Goal: Task Accomplishment & Management: Use online tool/utility

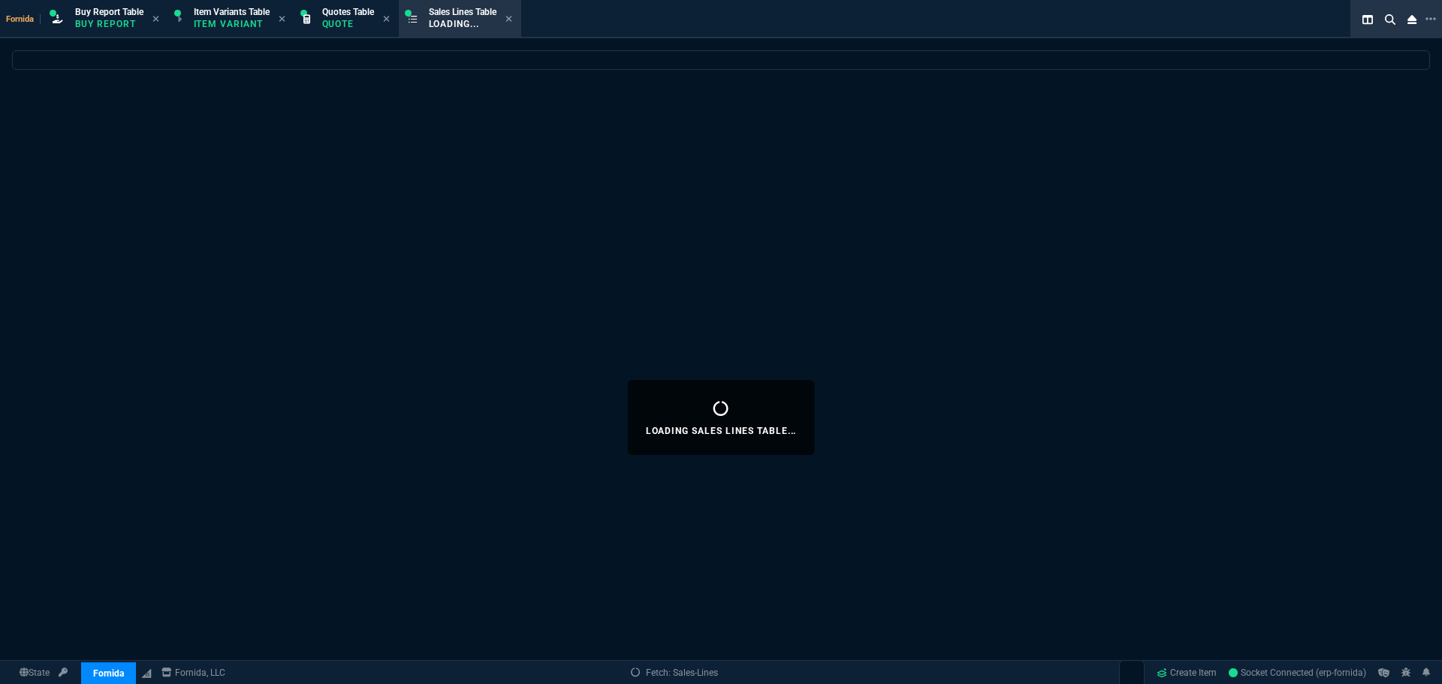
select select "1: BROV"
select select
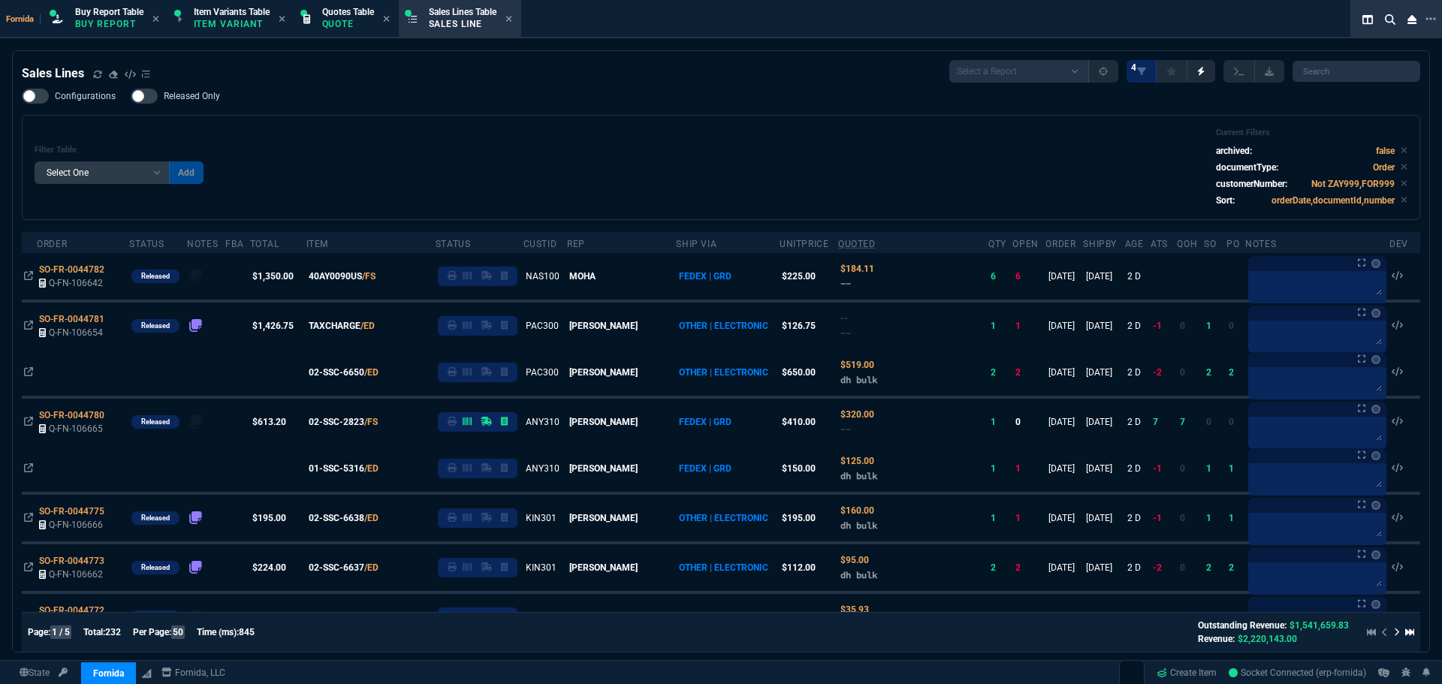
select select "1: BROV"
select select
click at [489, 115] on div "Configurations Released Only Filter Table Select One Add Filter () Age () ATS (…" at bounding box center [721, 154] width 1398 height 131
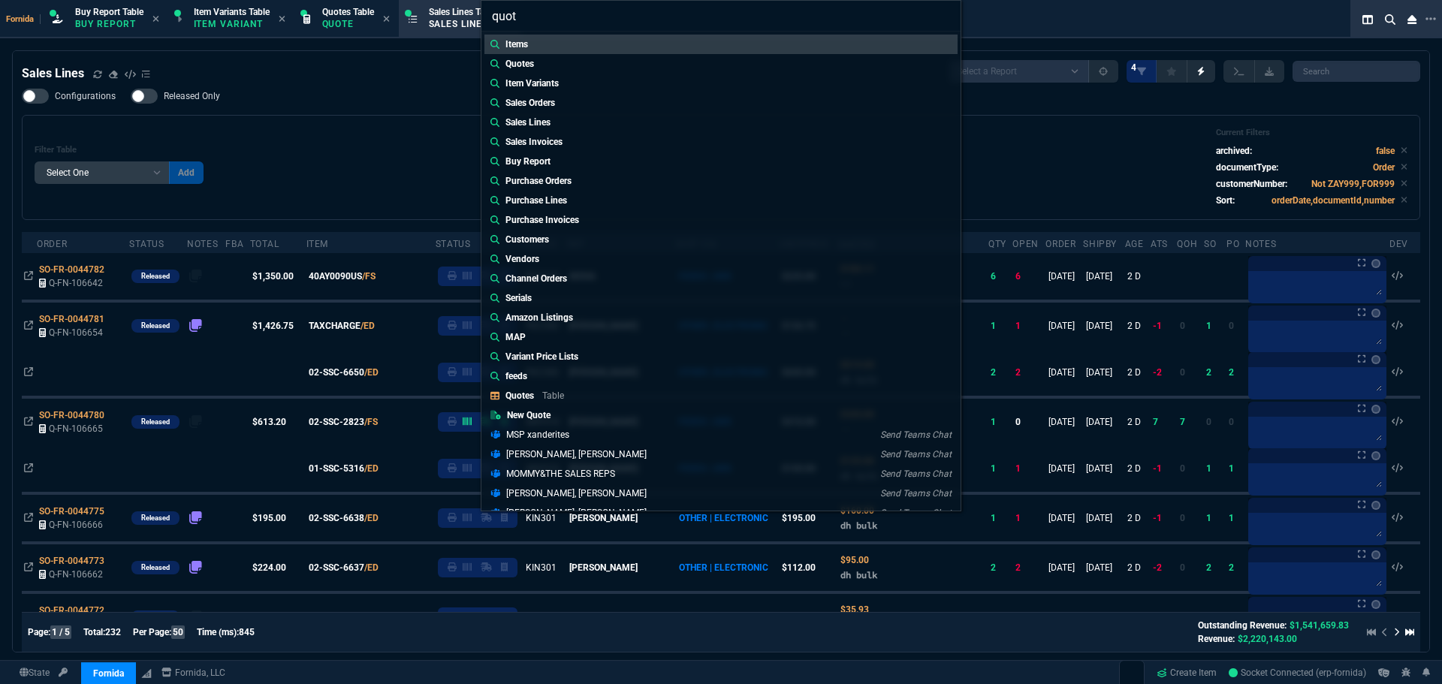
type input "quote"
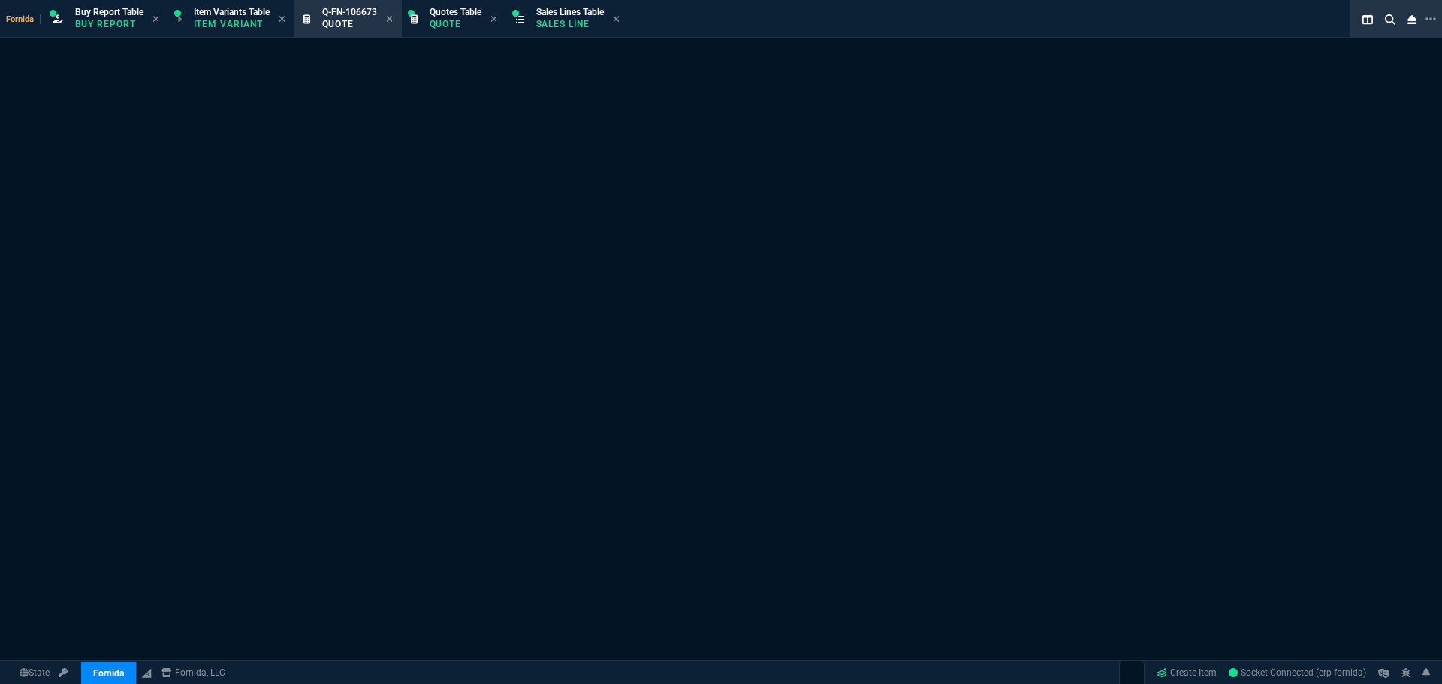
select select
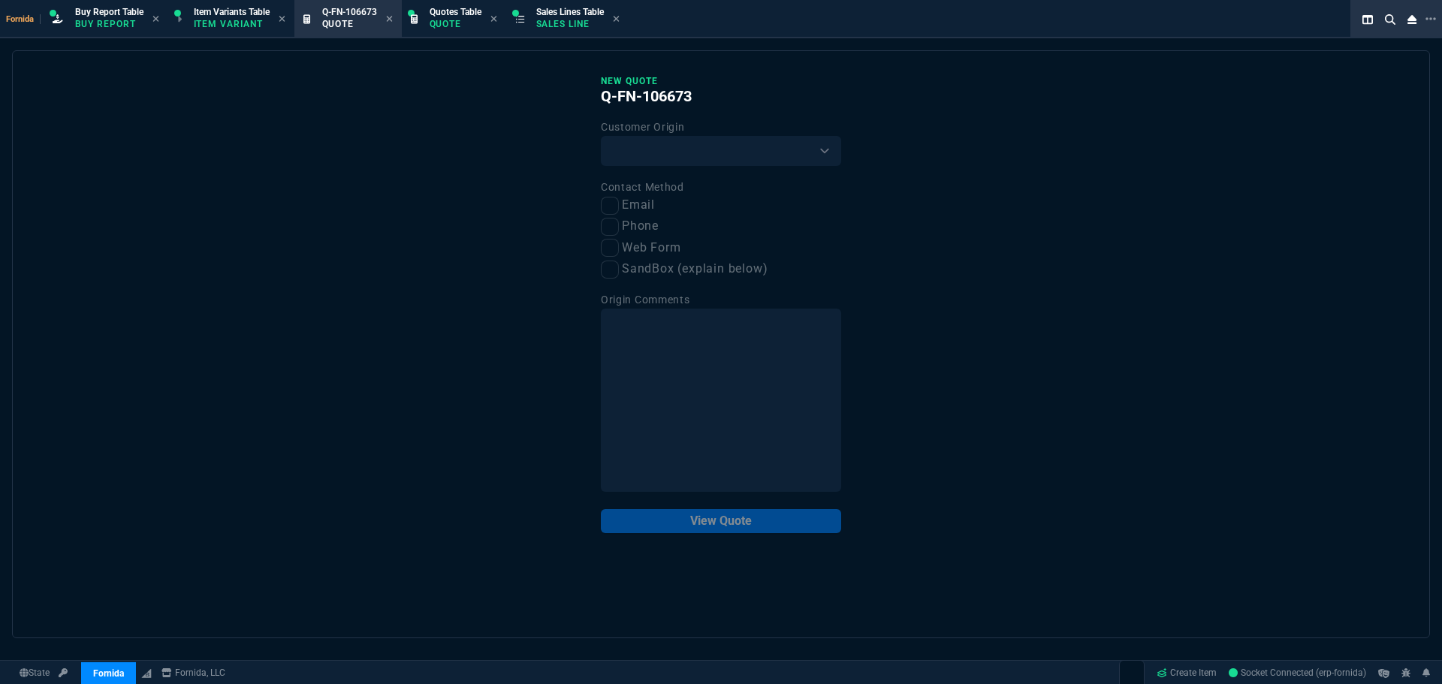
click at [554, 107] on div "New Quote Q-FN-106673 Customer Origin Existing Customer Amazon Lead (first orde…" at bounding box center [721, 344] width 1418 height 588
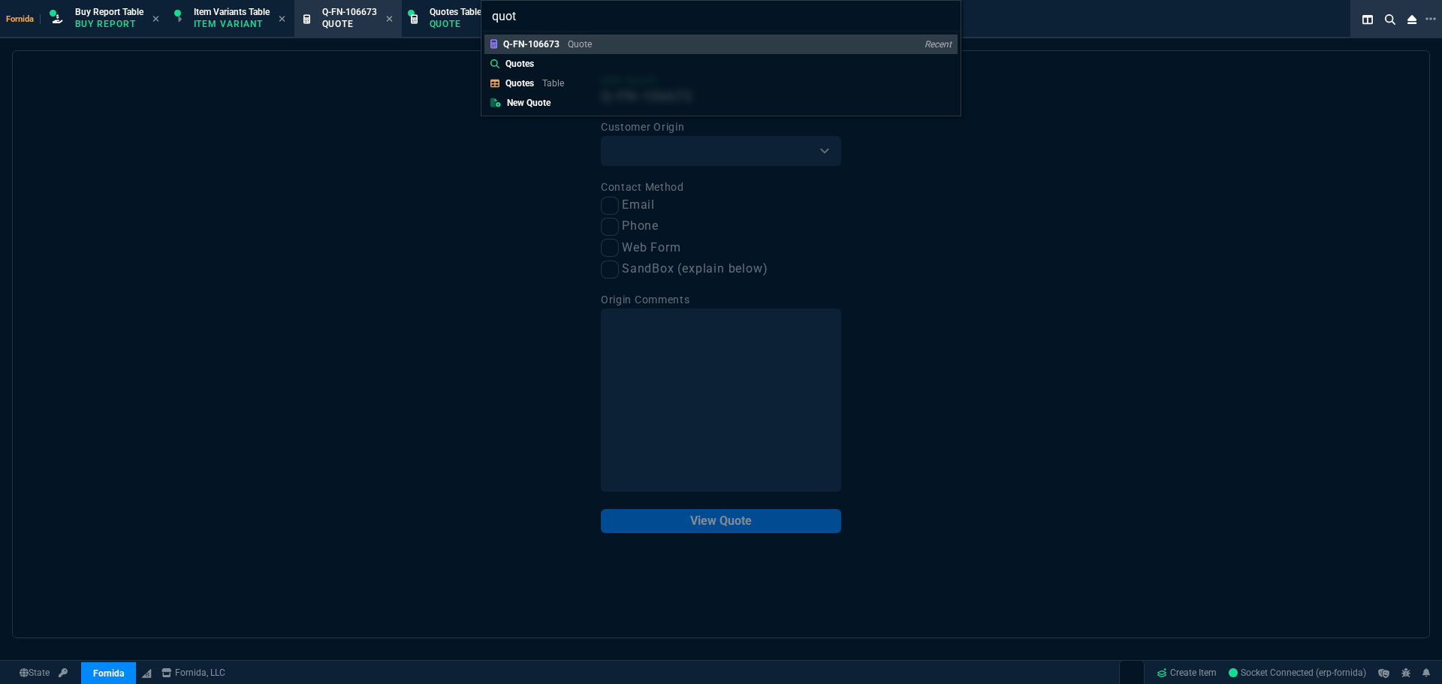
type input "quote"
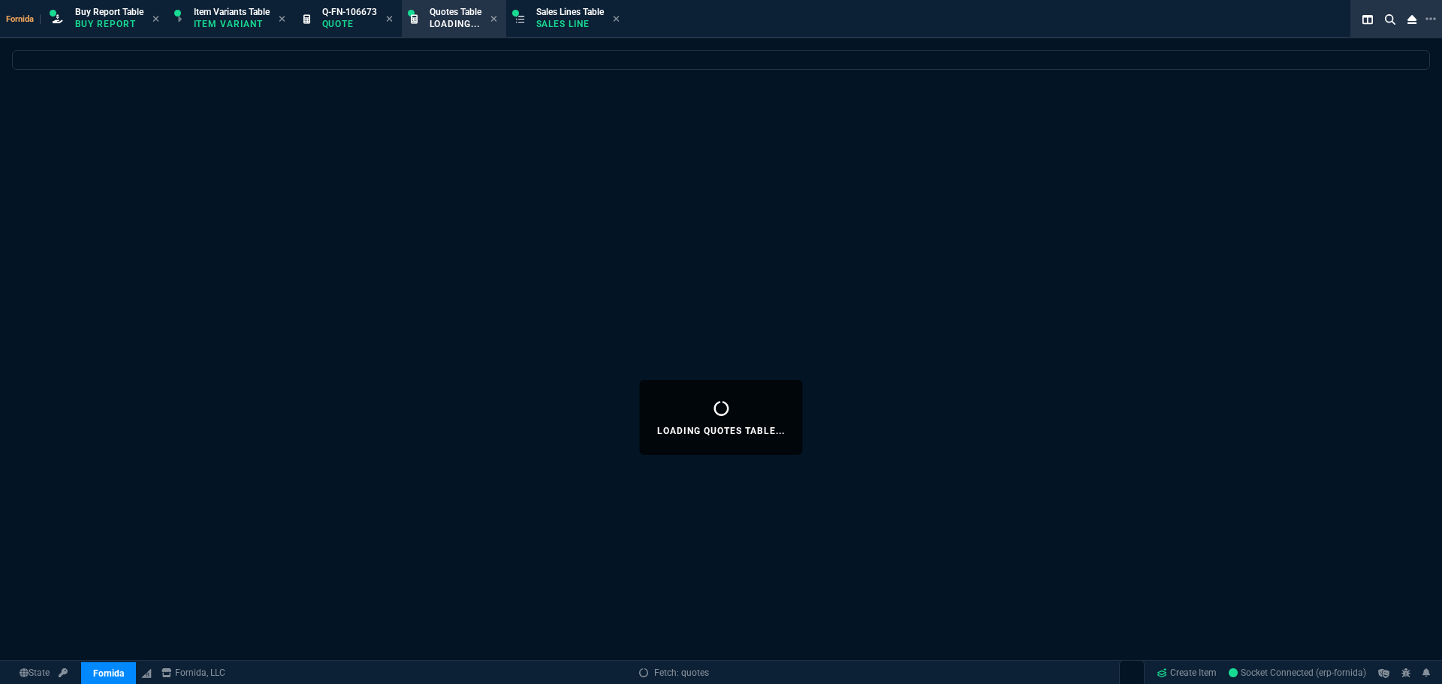
select select
